Goal: Information Seeking & Learning: Learn about a topic

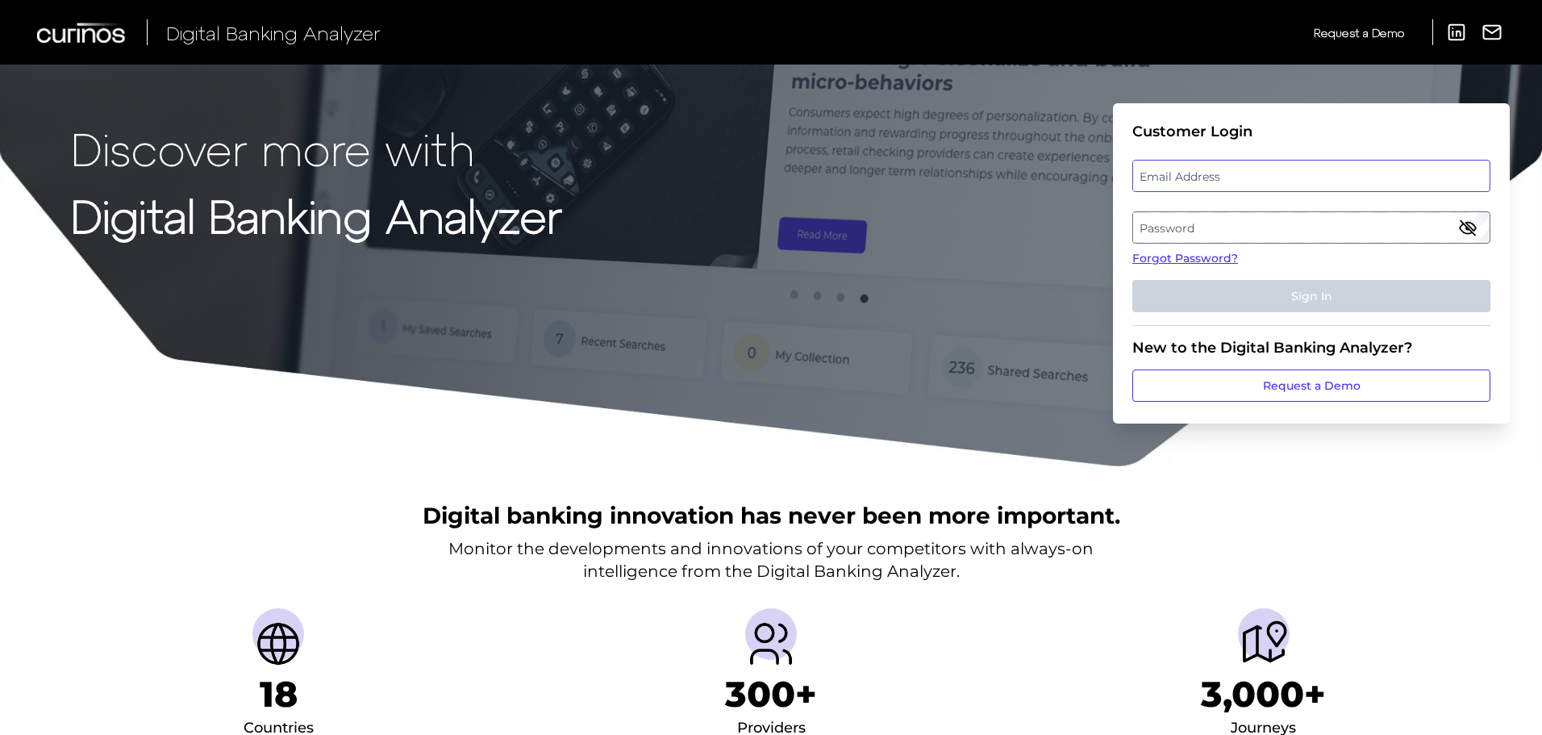
type input "[PERSON_NAME][EMAIL_ADDRESS][PERSON_NAME][DOMAIN_NAME]"
click at [1209, 161] on fieldset "Customer Login Email Address [PERSON_NAME][EMAIL_ADDRESS][PERSON_NAME][DOMAIN_N…" at bounding box center [1311, 224] width 358 height 203
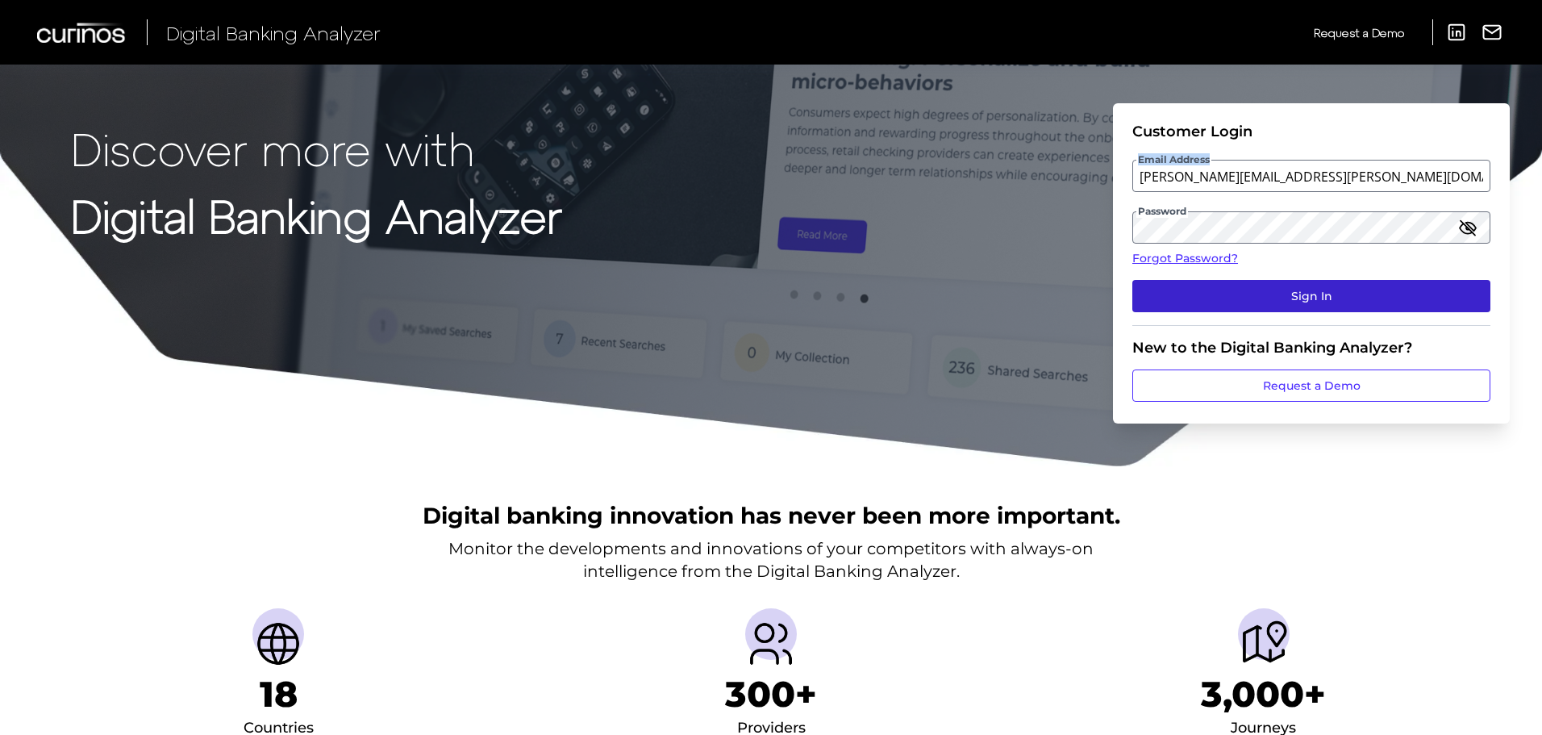
click at [1234, 293] on button "Sign In" at bounding box center [1311, 296] width 358 height 32
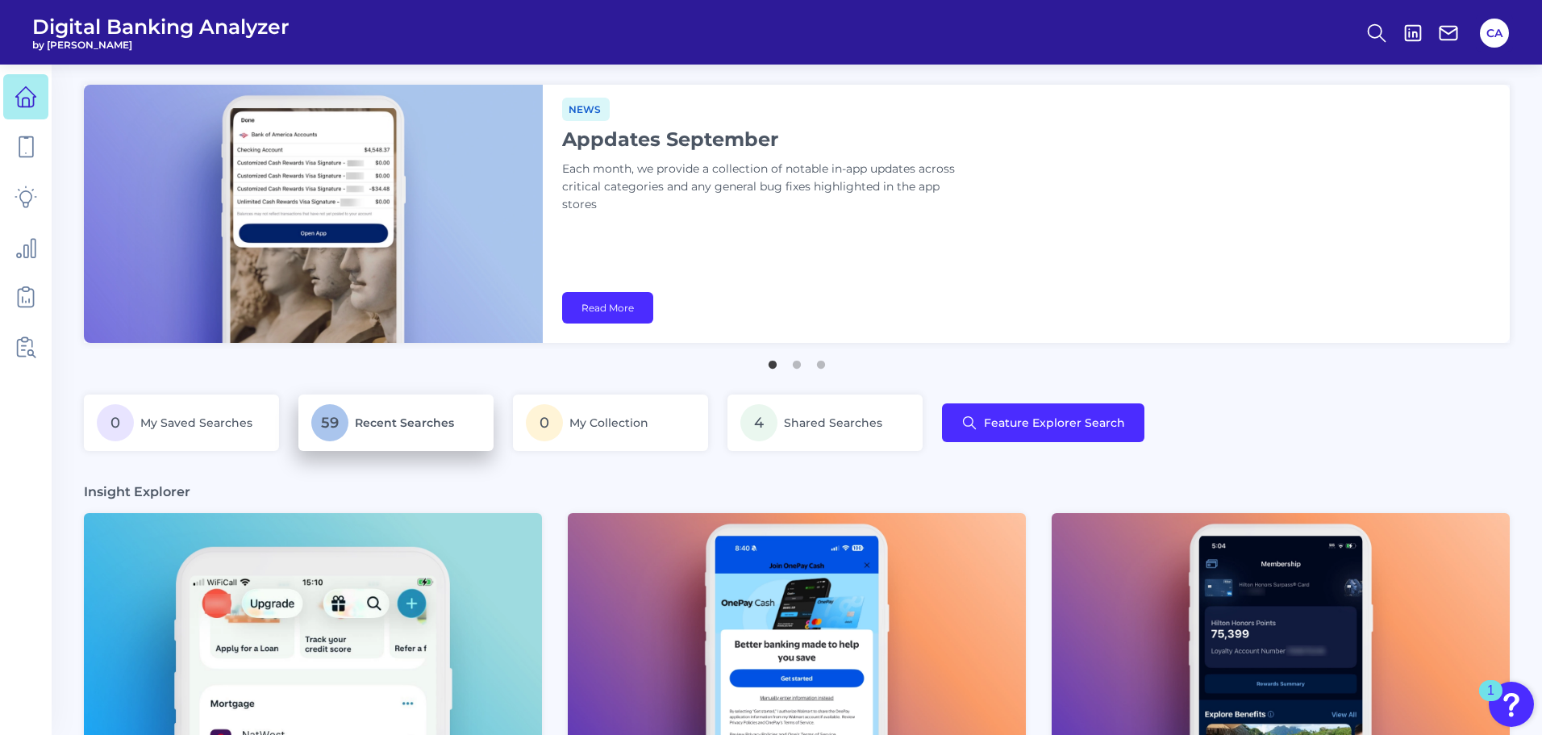
click at [389, 431] on p "59 Recent Searches" at bounding box center [395, 422] width 169 height 37
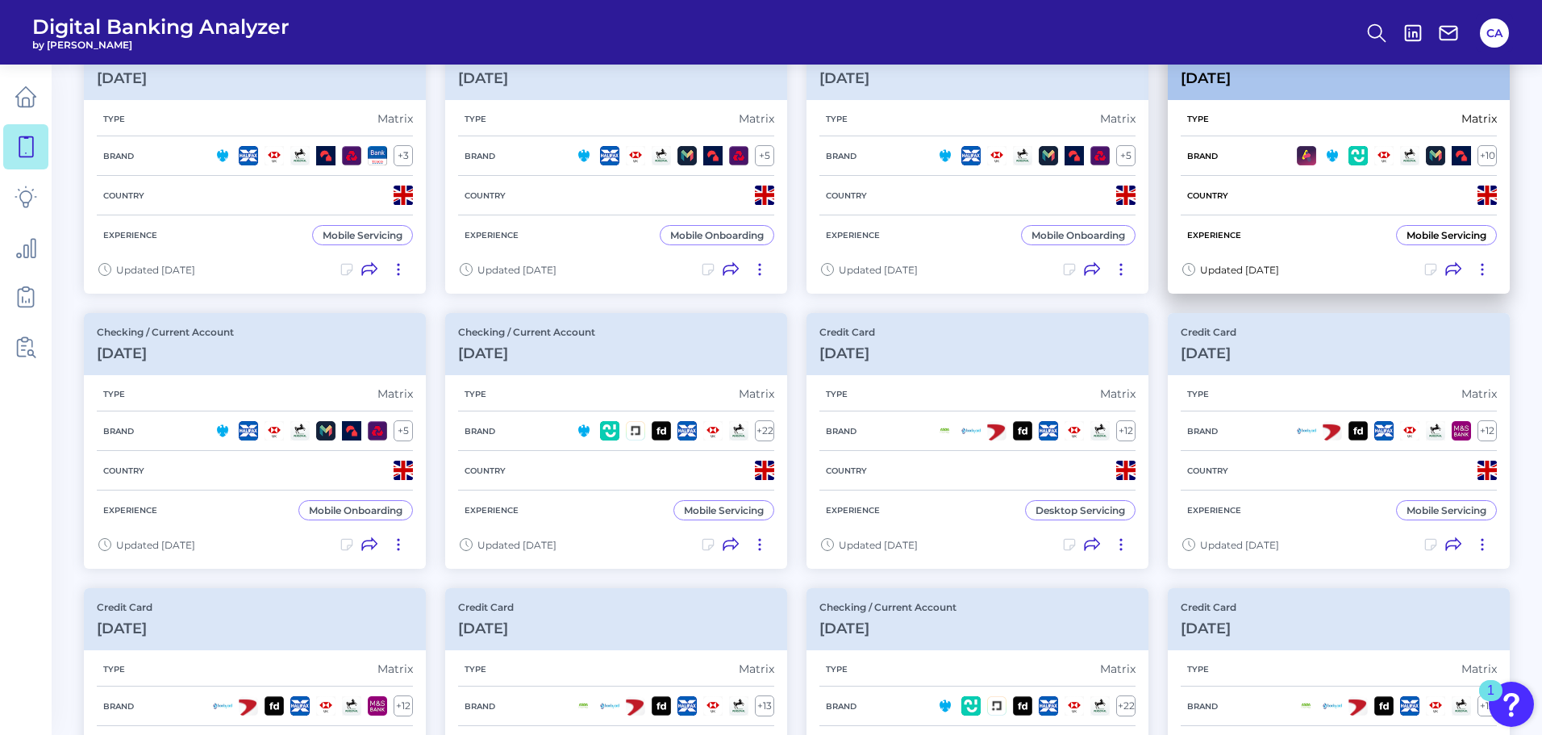
scroll to position [209, 0]
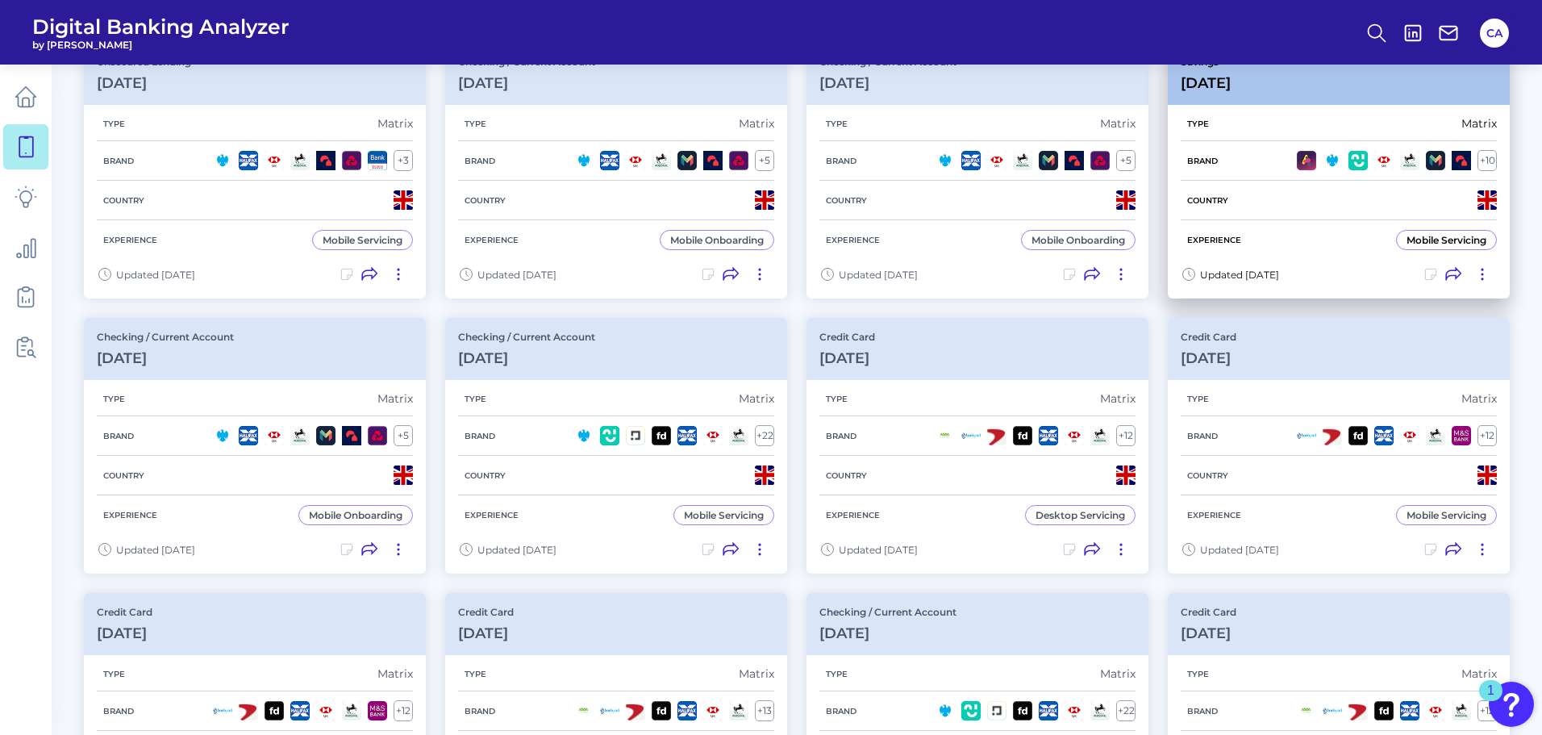
drag, startPoint x: 1238, startPoint y: 214, endPoint x: 1221, endPoint y: 204, distance: 20.6
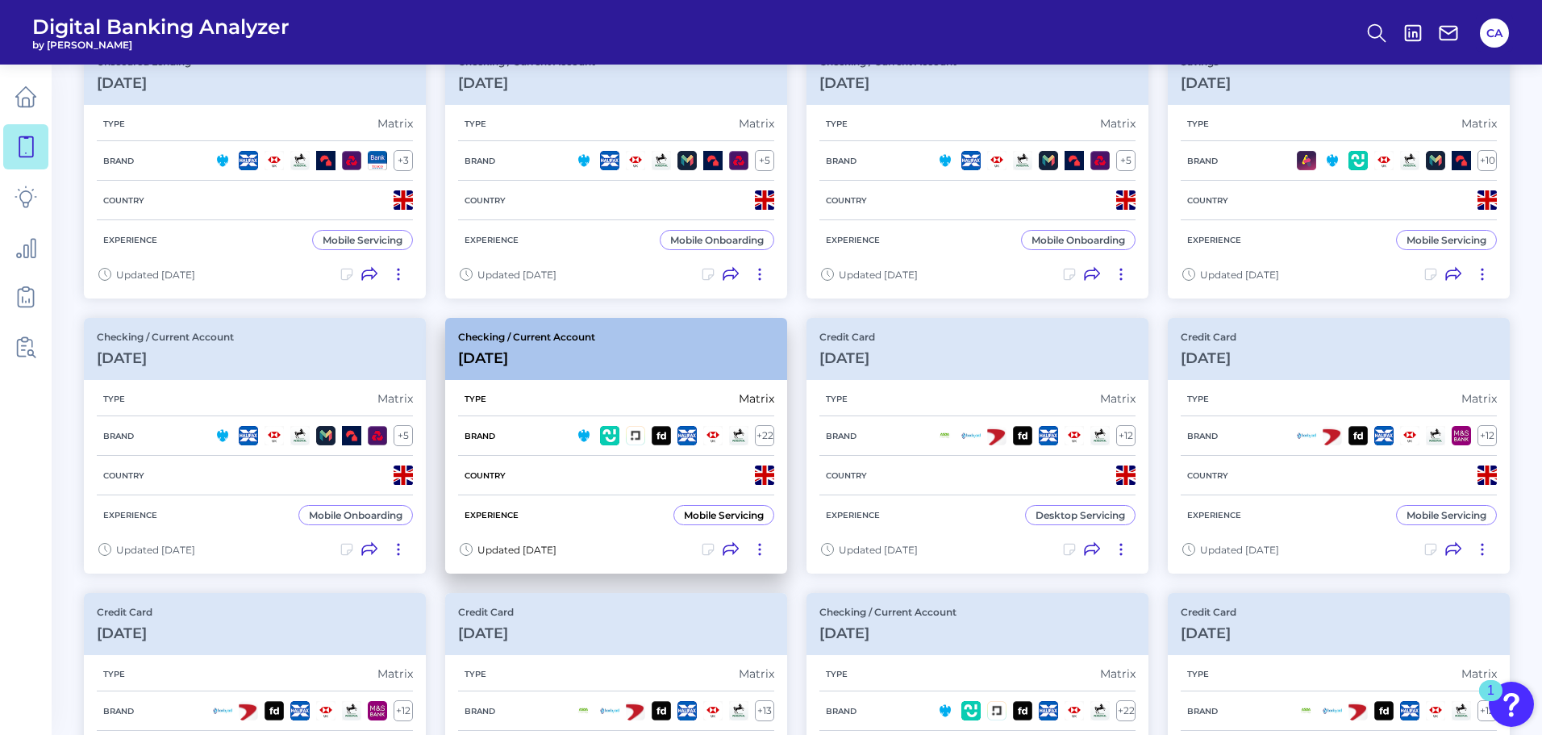
click at [630, 363] on div "Checking / Current Account [DATE]" at bounding box center [616, 349] width 342 height 62
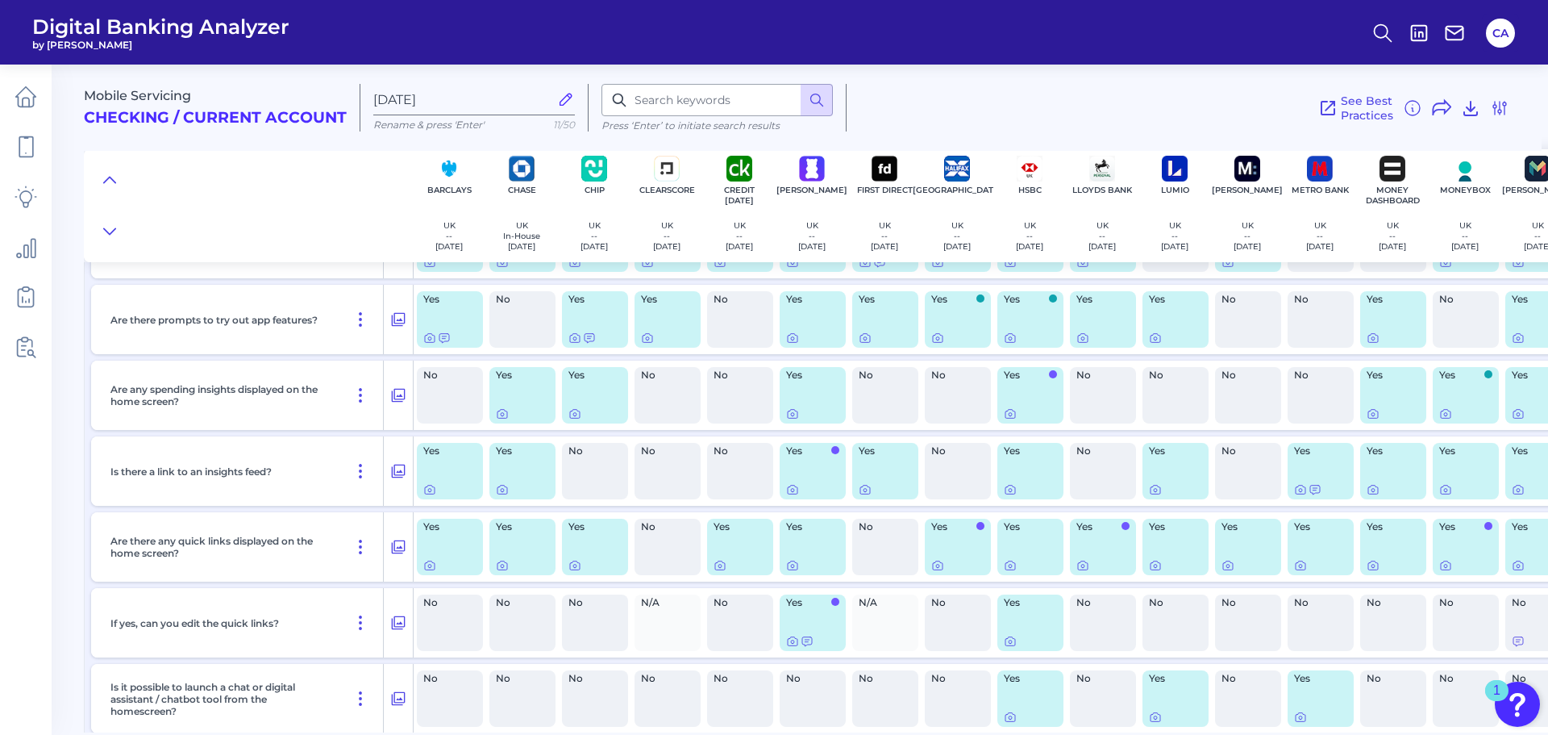
scroll to position [6567, 0]
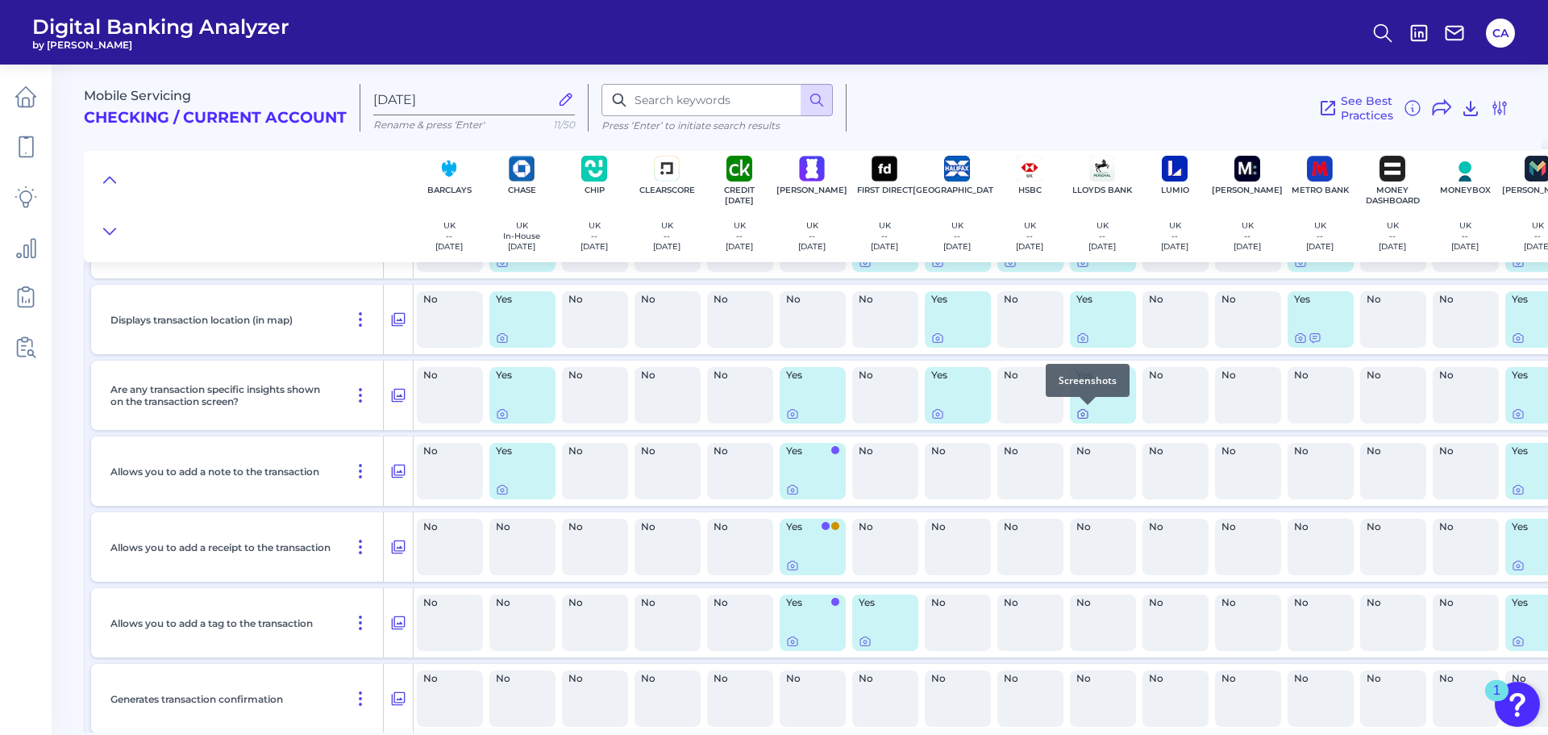
click at [1080, 419] on icon at bounding box center [1082, 413] width 13 height 13
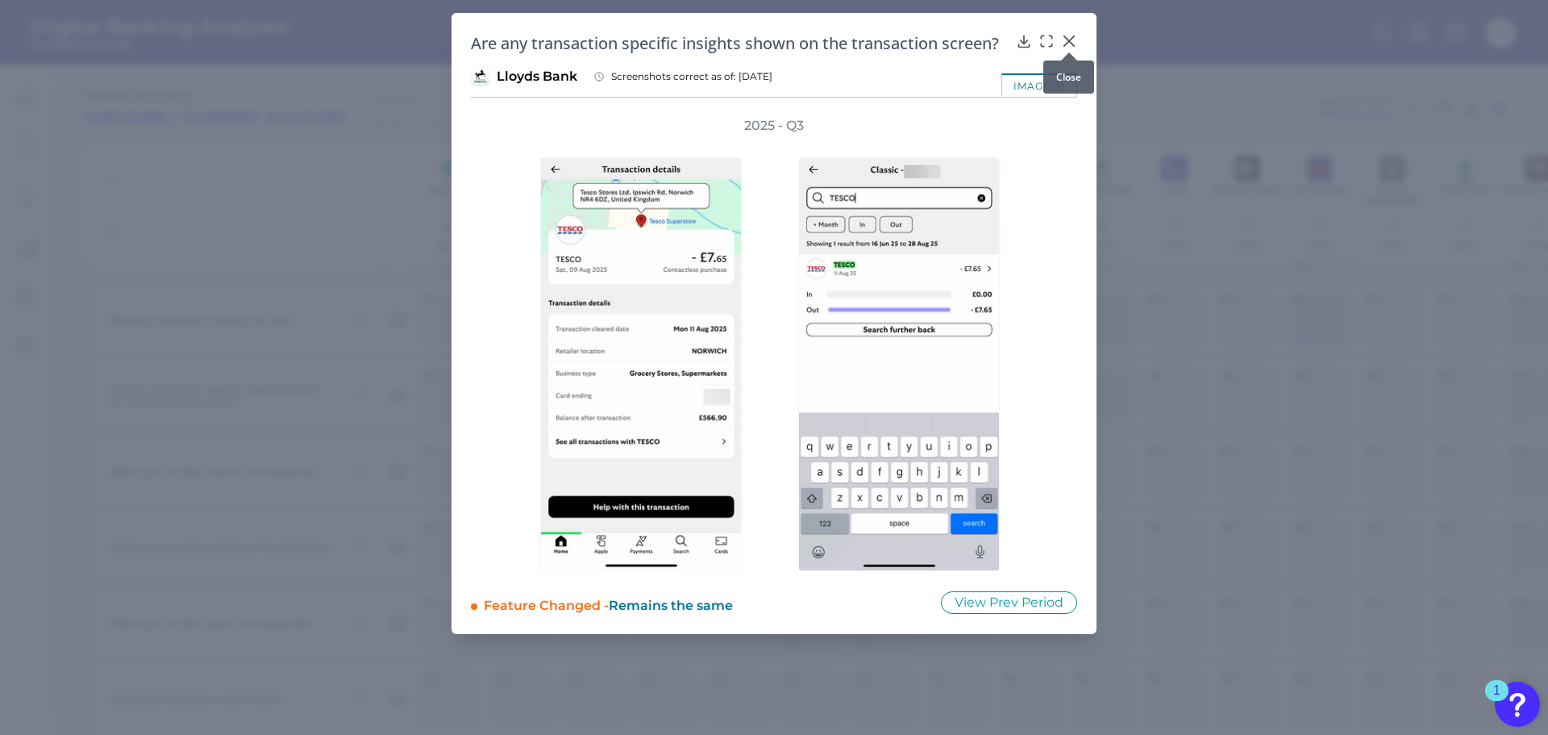
click at [1069, 47] on div at bounding box center [1069, 52] width 16 height 16
click at [1076, 41] on icon at bounding box center [1069, 41] width 16 height 16
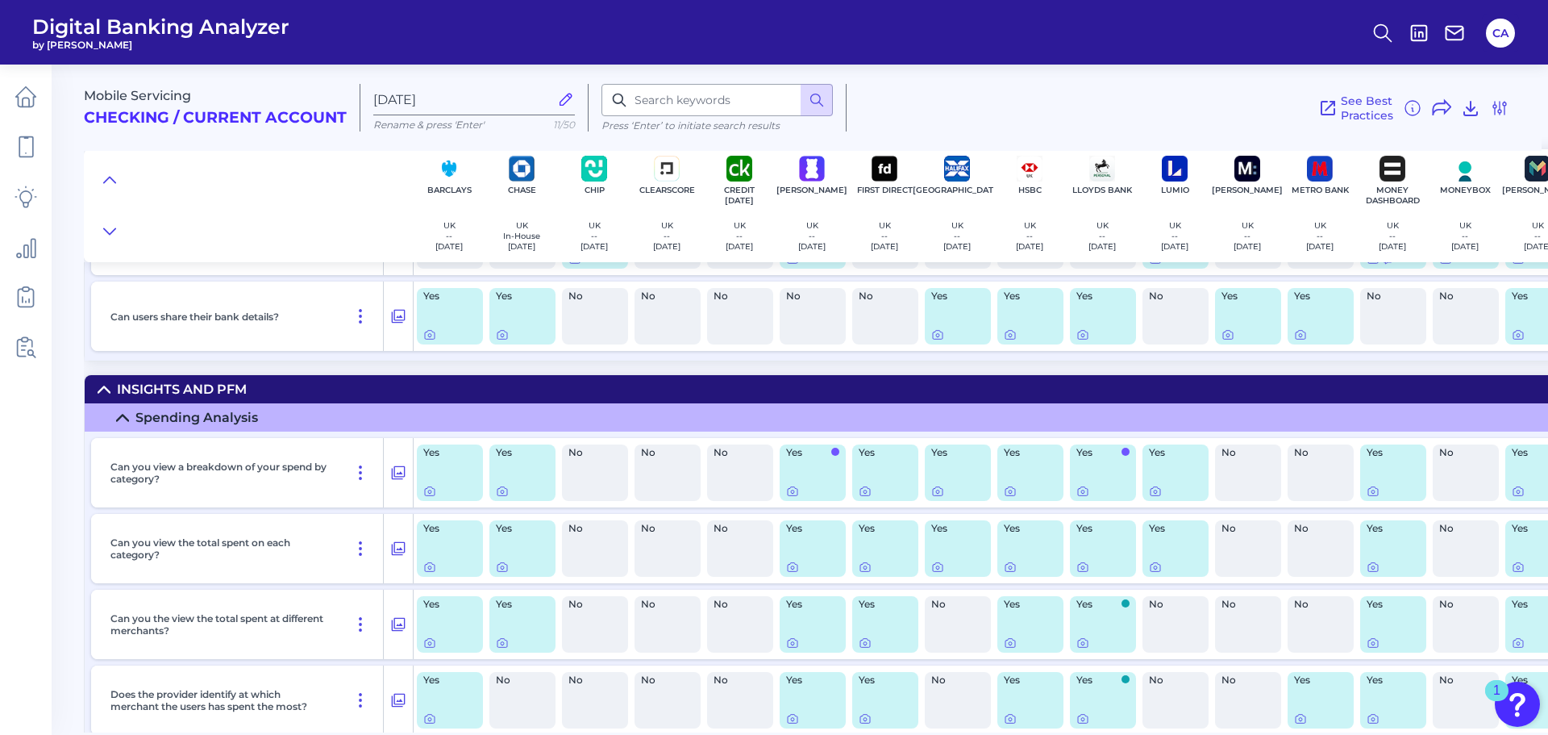
scroll to position [26077, 0]
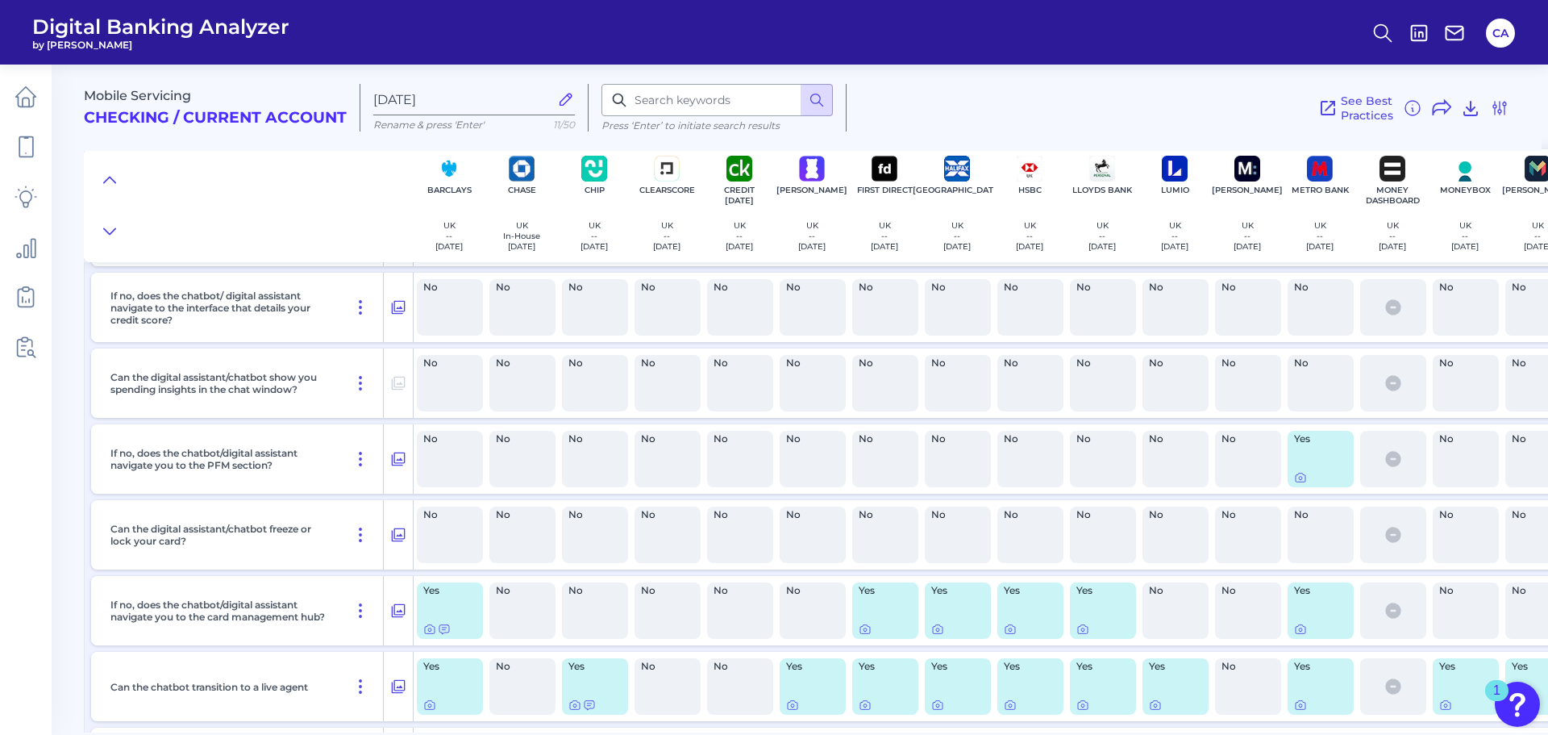
click at [309, 210] on div at bounding box center [248, 205] width 329 height 113
